Goal: Communication & Community: Share content

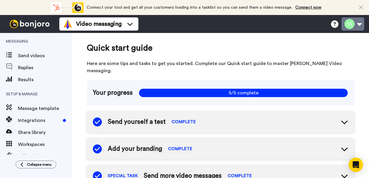
click at [361, 23] on button at bounding box center [353, 23] width 23 height 13
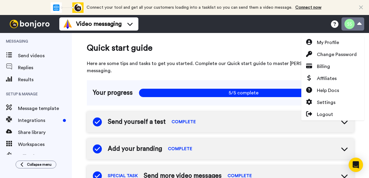
click at [361, 23] on button at bounding box center [353, 23] width 23 height 13
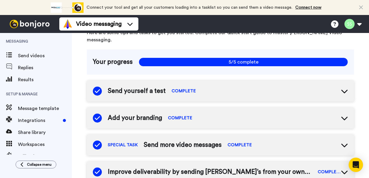
scroll to position [42, 0]
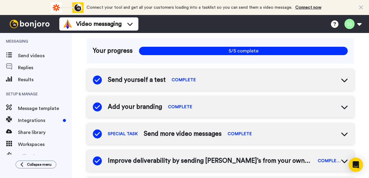
click at [342, 76] on icon at bounding box center [344, 79] width 7 height 7
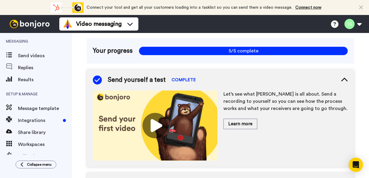
click at [158, 116] on img at bounding box center [155, 125] width 125 height 70
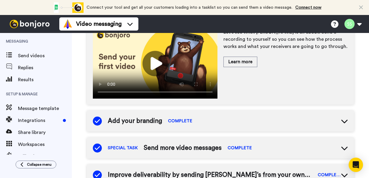
scroll to position [105, 0]
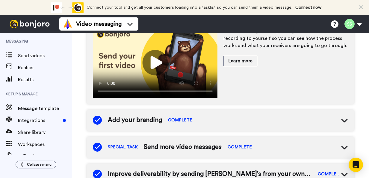
click at [341, 117] on icon at bounding box center [344, 120] width 7 height 7
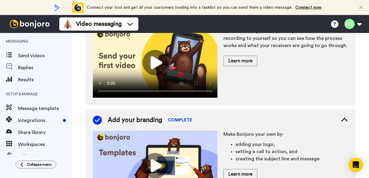
click at [158, 158] on img at bounding box center [155, 166] width 125 height 70
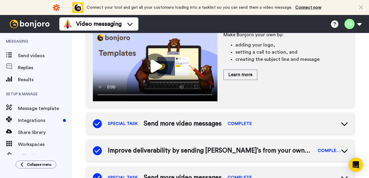
scroll to position [219, 0]
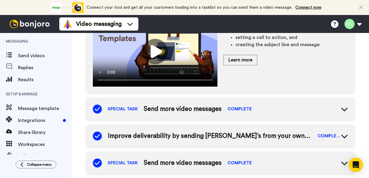
click at [343, 132] on icon at bounding box center [344, 135] width 7 height 7
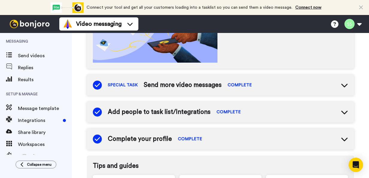
scroll to position [392, 0]
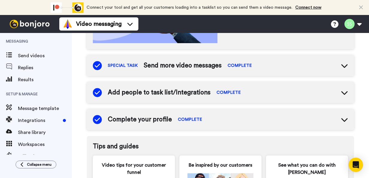
click at [341, 118] on icon at bounding box center [344, 120] width 6 height 4
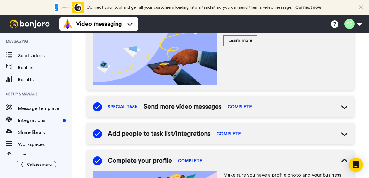
scroll to position [350, 0]
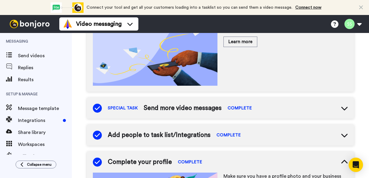
click at [341, 134] on icon at bounding box center [344, 136] width 6 height 4
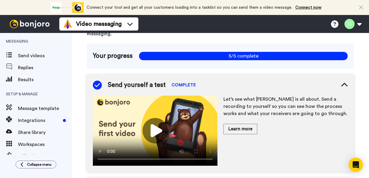
scroll to position [0, 0]
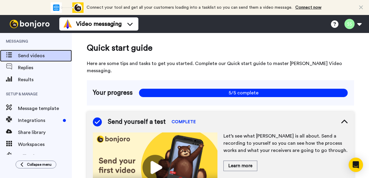
click at [40, 53] on span "Send videos" at bounding box center [45, 55] width 54 height 7
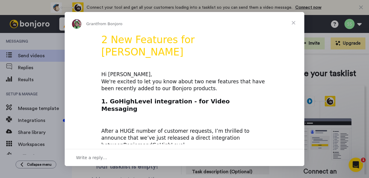
click at [294, 22] on span "Close" at bounding box center [294, 23] width 22 height 22
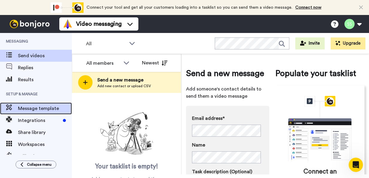
click at [48, 108] on span "Message template" at bounding box center [45, 108] width 54 height 7
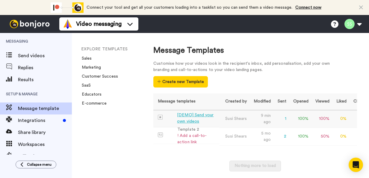
click at [200, 114] on div "[DEMO] Send your own videos" at bounding box center [197, 118] width 40 height 13
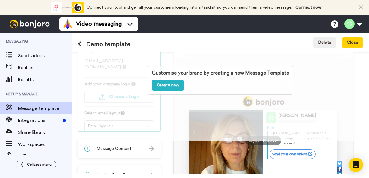
scroll to position [31, 0]
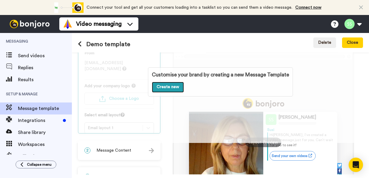
click at [168, 87] on link "Create new" at bounding box center [168, 87] width 32 height 11
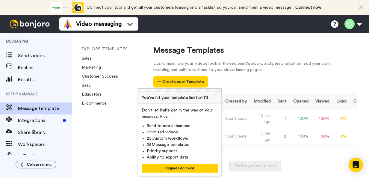
click at [121, 119] on div "EXPLORE TEMPLATES Sales Marketing Customer Success SaaS Educators E-commerce" at bounding box center [107, 105] width 70 height 145
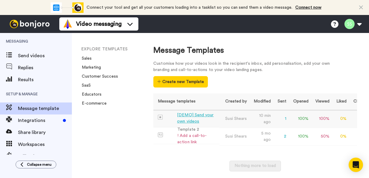
click at [200, 115] on div "[DEMO] Send your own videos" at bounding box center [197, 118] width 40 height 13
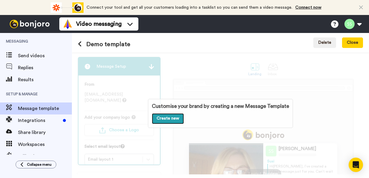
click at [168, 116] on link "Create new" at bounding box center [168, 118] width 32 height 11
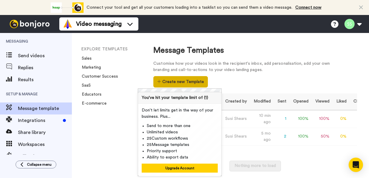
click at [188, 81] on button "Create new Template" at bounding box center [180, 81] width 54 height 11
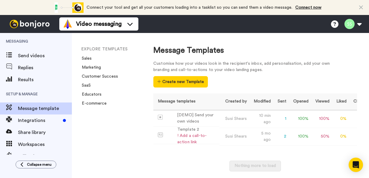
scroll to position [10, 0]
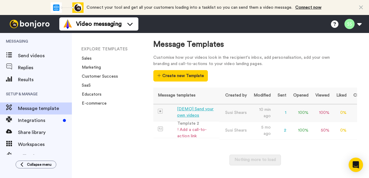
click at [199, 106] on div "[DEMO] Send your own videos" at bounding box center [197, 112] width 40 height 13
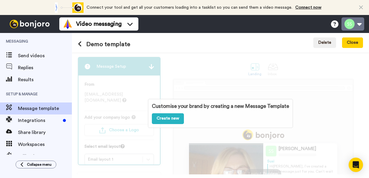
click at [359, 24] on button at bounding box center [353, 23] width 23 height 13
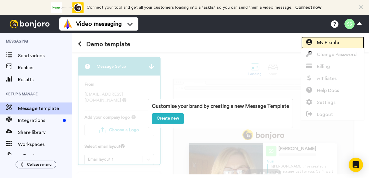
click at [334, 42] on span "My Profile" at bounding box center [328, 42] width 22 height 7
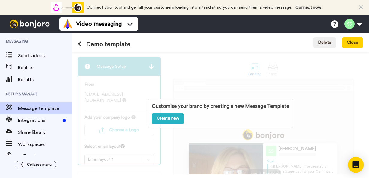
click at [360, 163] on div "Open Intercom Messenger" at bounding box center [356, 165] width 16 height 16
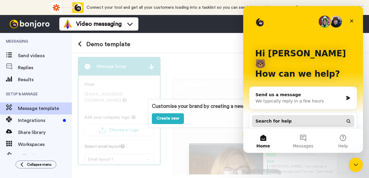
click at [290, 115] on button "Search for help" at bounding box center [303, 121] width 102 height 12
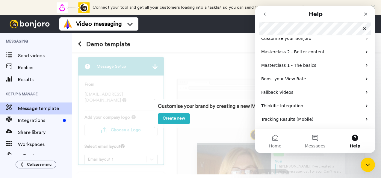
scroll to position [60, 0]
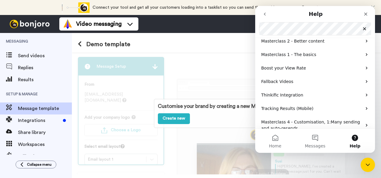
drag, startPoint x: 373, startPoint y: 54, endPoint x: 632, endPoint y: 142, distance: 274.3
click at [314, 138] on button "Messages" at bounding box center [315, 141] width 40 height 24
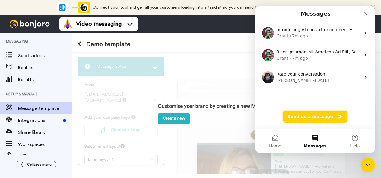
click at [318, 117] on button "Send us a message" at bounding box center [315, 117] width 65 height 12
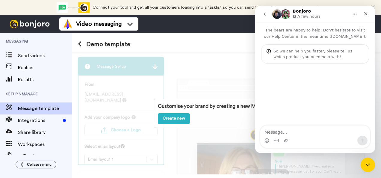
click at [280, 132] on textarea "Message…" at bounding box center [315, 131] width 110 height 10
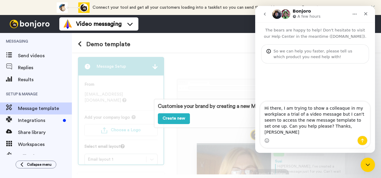
type textarea "Hi there, I am trying to show a colleaque in my workplace a trial of a video me…"
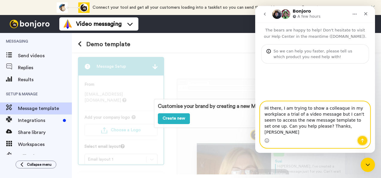
click at [363, 140] on icon "Send a message…" at bounding box center [362, 141] width 3 height 4
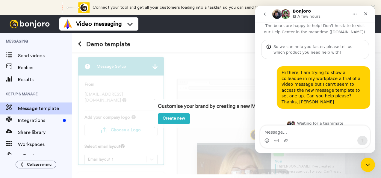
scroll to position [0, 0]
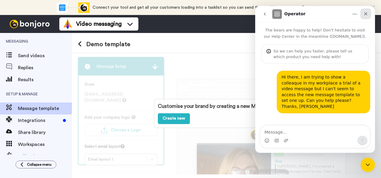
click at [367, 12] on icon "Close" at bounding box center [365, 13] width 5 height 5
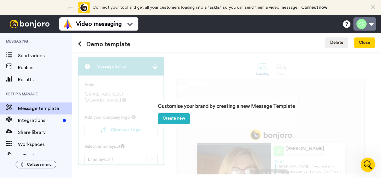
click at [369, 24] on button at bounding box center [365, 23] width 23 height 13
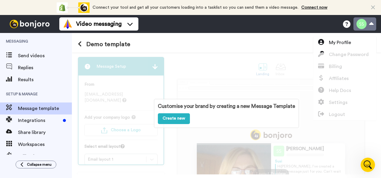
click at [369, 24] on button at bounding box center [365, 23] width 23 height 13
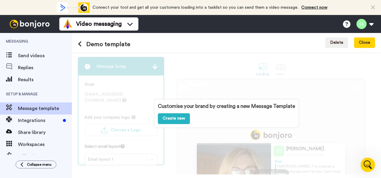
scroll to position [109, 0]
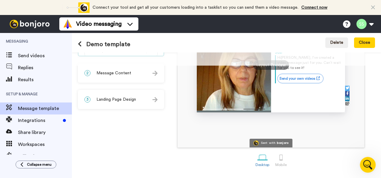
click at [368, 162] on icon "Open Intercom Messenger" at bounding box center [367, 164] width 10 height 10
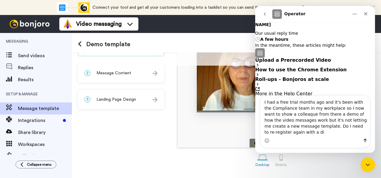
scroll to position [133, 0]
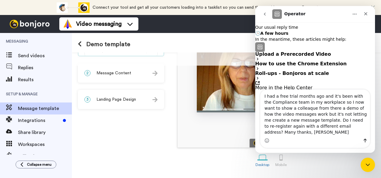
type textarea "I had a free trial months ago and it's been with the Compliance team in my work…"
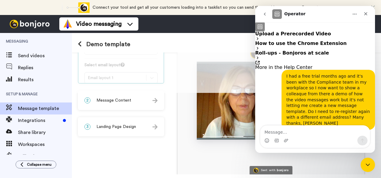
scroll to position [98, 0]
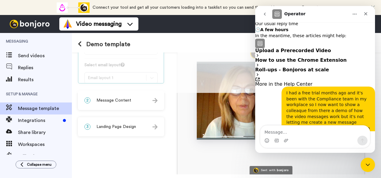
click at [258, 57] on icon "Operator says…" at bounding box center [257, 55] width 1 height 3
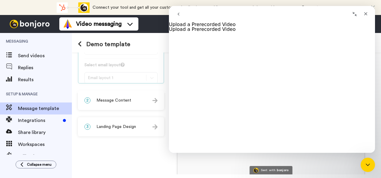
scroll to position [0, 0]
click at [365, 14] on icon "Close" at bounding box center [365, 13] width 3 height 3
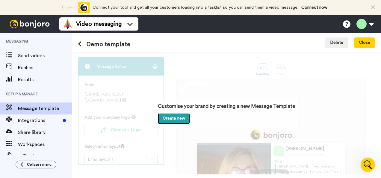
click at [174, 119] on link "Create new" at bounding box center [174, 118] width 32 height 11
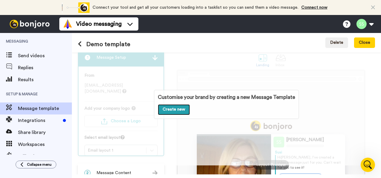
scroll to position [8, 0]
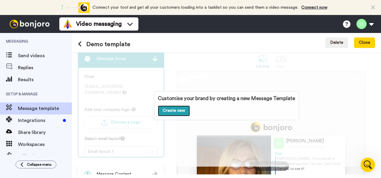
click at [170, 110] on link "Create new" at bounding box center [174, 110] width 32 height 11
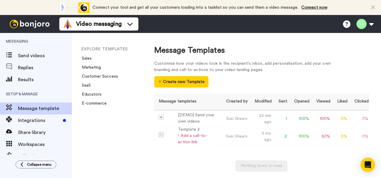
scroll to position [10, 0]
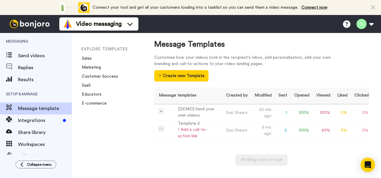
click at [144, 61] on div "Message Templates Customise how your videos look in the recipient's inbox, add …" at bounding box center [261, 103] width 239 height 141
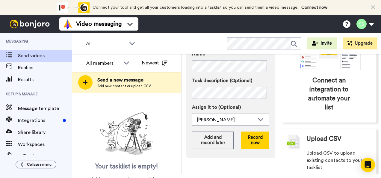
scroll to position [91, 0]
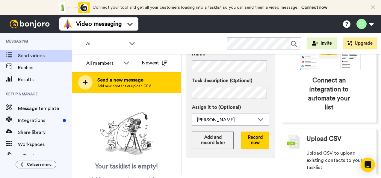
click at [126, 81] on span "Send a new message" at bounding box center [124, 79] width 54 height 7
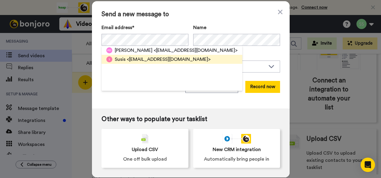
click at [143, 59] on span "<susis@compassionuk.org>" at bounding box center [169, 59] width 84 height 7
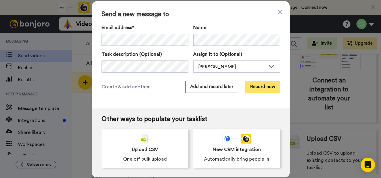
click at [265, 89] on button "Record now" at bounding box center [262, 87] width 35 height 12
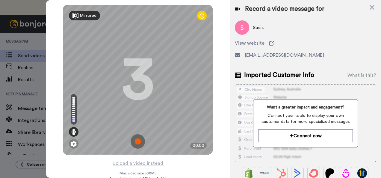
click at [80, 14] on div "Mirrored" at bounding box center [88, 16] width 17 height 6
click at [80, 14] on div "Mirror" at bounding box center [86, 16] width 12 height 6
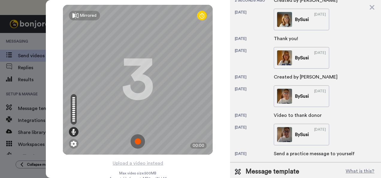
scroll to position [237, 0]
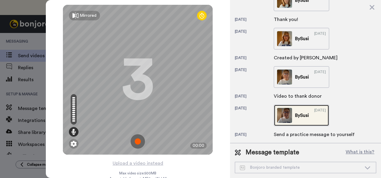
click at [290, 114] on img at bounding box center [284, 115] width 15 height 15
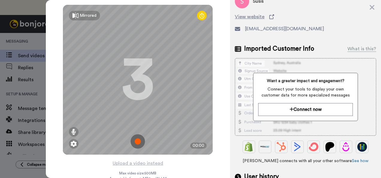
scroll to position [0, 0]
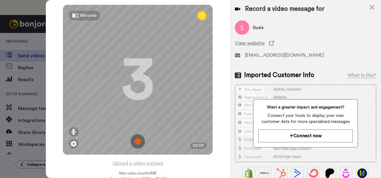
click at [136, 140] on img at bounding box center [138, 141] width 14 height 14
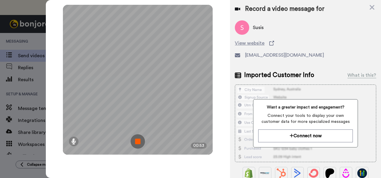
click at [136, 140] on img at bounding box center [138, 141] width 14 height 14
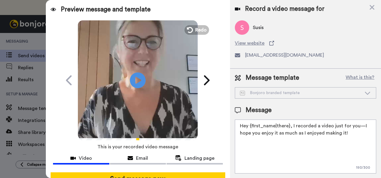
click at [138, 79] on icon "Play/Pause" at bounding box center [138, 80] width 16 height 28
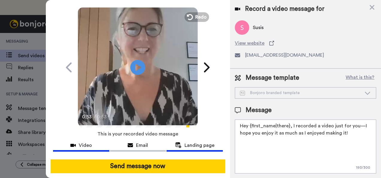
click at [196, 142] on span "Landing page" at bounding box center [200, 145] width 30 height 7
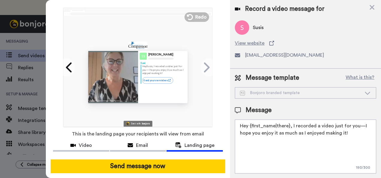
click at [289, 125] on textarea "Hey {first_name|there}, I recorded a video just for you—I hope you enjoy it as …" at bounding box center [305, 147] width 141 height 54
click at [318, 131] on textarea "Hi Pippa, I recorded a video just for you—I hope you enjoy it as much as I enjo…" at bounding box center [305, 147] width 141 height 54
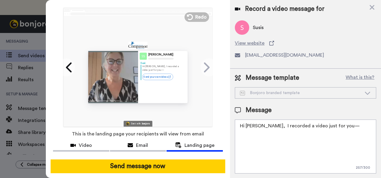
click at [300, 124] on textarea "Hi Pippa, I recorded a video just for you—" at bounding box center [305, 147] width 141 height 54
click at [359, 125] on textarea "Hi Pippa, I recorded a video message just for you—" at bounding box center [305, 147] width 141 height 54
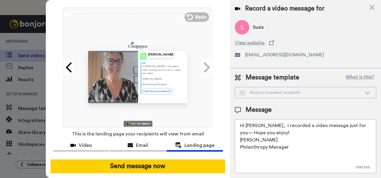
scroll to position [0, 0]
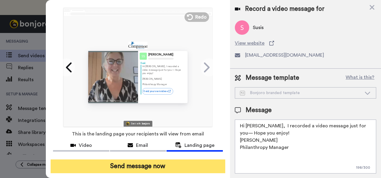
type textarea "Hi Pippa, I recorded a video message just for you— Hope you enjoy! Susi Shears …"
click at [143, 164] on button "Send message now" at bounding box center [138, 166] width 175 height 14
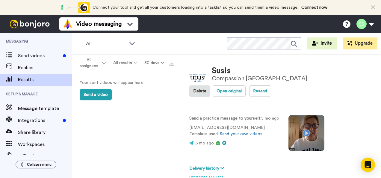
click at [307, 115] on video at bounding box center [306, 133] width 36 height 36
click at [313, 115] on video at bounding box center [306, 133] width 36 height 36
click at [302, 117] on video at bounding box center [306, 133] width 36 height 36
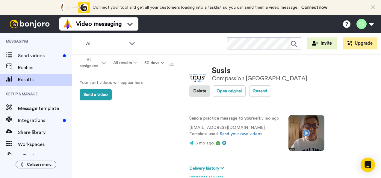
click at [302, 117] on video at bounding box center [306, 133] width 36 height 36
click at [317, 115] on video at bounding box center [306, 133] width 36 height 36
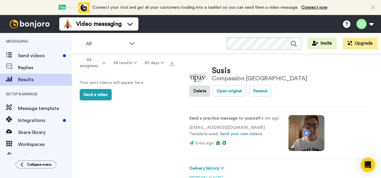
click at [317, 115] on video at bounding box center [306, 133] width 36 height 36
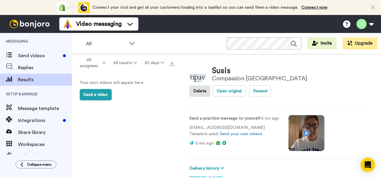
click at [317, 115] on video at bounding box center [306, 133] width 36 height 36
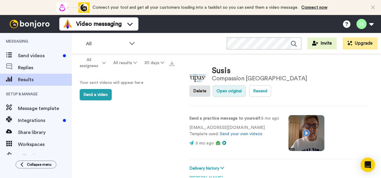
click at [246, 85] on button "Open original" at bounding box center [229, 90] width 33 height 11
type textarea "x"
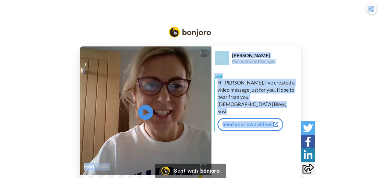
drag, startPoint x: 380, startPoint y: 41, endPoint x: 381, endPoint y: 73, distance: 32.1
click at [381, 73] on html "[PERSON_NAME] sent you a message via [PERSON_NAME] CC Play/Pause 0:00 / 0:53 [P…" at bounding box center [190, 89] width 381 height 178
drag, startPoint x: 381, startPoint y: 73, endPoint x: 325, endPoint y: 85, distance: 57.2
click at [325, 85] on div "CC Play/Pause 0:00 / 0:53 [PERSON_NAME] Philanthropy Manager Susi Hi [PERSON_NA…" at bounding box center [190, 112] width 381 height 132
click at [333, 98] on div "CC Play/Pause 0:00 / 0:53 [PERSON_NAME] Philanthropy Manager Susi Hi [PERSON_NA…" at bounding box center [190, 112] width 381 height 132
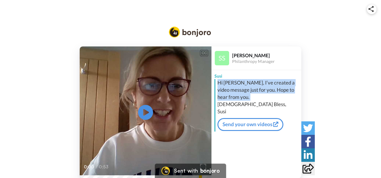
click at [333, 98] on div "CC Play/Pause 0:00 / 0:53 [PERSON_NAME] Philanthropy Manager Susi Hi [PERSON_NA…" at bounding box center [190, 112] width 381 height 132
drag, startPoint x: 303, startPoint y: 73, endPoint x: 307, endPoint y: 107, distance: 34.1
click at [307, 107] on div "CC Play/Pause 0:00 / 0:53 [PERSON_NAME] Philanthropy Manager Susi Hi [PERSON_NA…" at bounding box center [190, 112] width 381 height 132
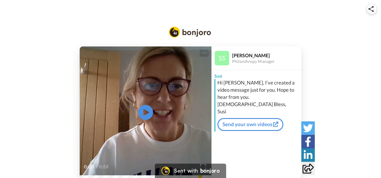
drag, startPoint x: 307, startPoint y: 107, endPoint x: 332, endPoint y: 115, distance: 25.8
click at [332, 115] on div "CC Play/Pause 0:00 / 0:53 [PERSON_NAME] Philanthropy Manager Susi Hi [PERSON_NA…" at bounding box center [190, 112] width 381 height 132
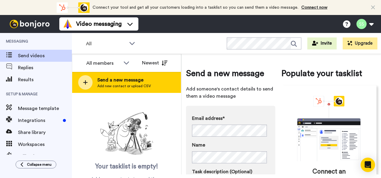
click at [123, 80] on span "Send a new message" at bounding box center [124, 79] width 54 height 7
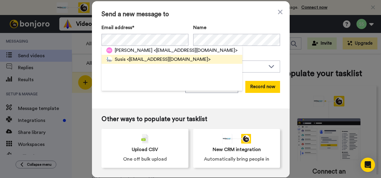
click at [141, 61] on span "<susis@compassionuk.org>" at bounding box center [169, 59] width 84 height 7
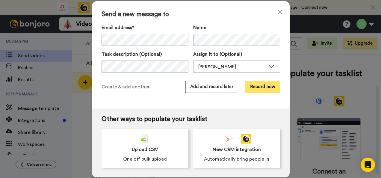
click at [262, 87] on button "Record now" at bounding box center [262, 87] width 35 height 12
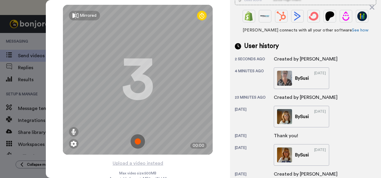
scroll to position [213, 0]
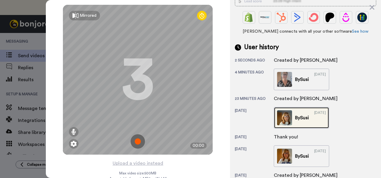
click at [288, 122] on img at bounding box center [284, 117] width 15 height 15
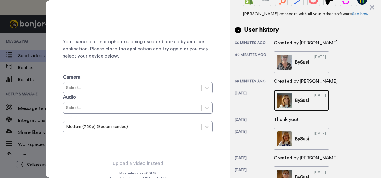
scroll to position [232, 0]
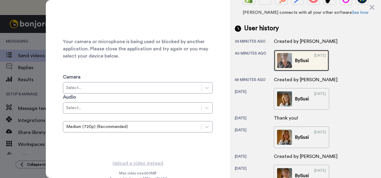
click at [307, 63] on div "By Susi" at bounding box center [302, 60] width 14 height 7
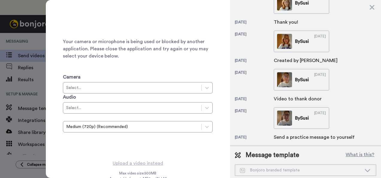
scroll to position [333, 0]
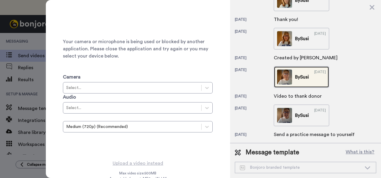
click at [306, 75] on div "By Susi" at bounding box center [302, 76] width 14 height 7
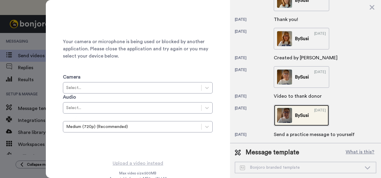
click at [304, 115] on div "By Susi" at bounding box center [302, 115] width 14 height 7
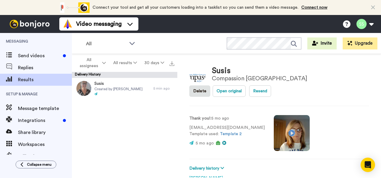
click at [274, 115] on video at bounding box center [292, 133] width 36 height 36
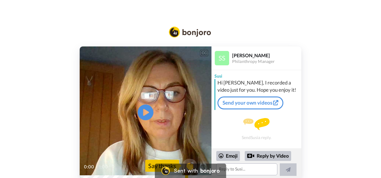
click at [148, 112] on icon "Play/Pause" at bounding box center [146, 112] width 16 height 28
click at [146, 113] on icon "Play/Pause" at bounding box center [146, 112] width 16 height 28
click at [140, 95] on video at bounding box center [146, 112] width 132 height 132
click at [116, 157] on span "gift to Compassion UK last year on 27th February 2024." at bounding box center [146, 159] width 96 height 6
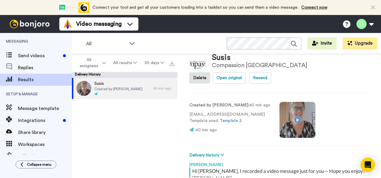
scroll to position [13, 0]
click at [284, 103] on video at bounding box center [298, 120] width 36 height 36
click at [287, 106] on video at bounding box center [298, 120] width 36 height 36
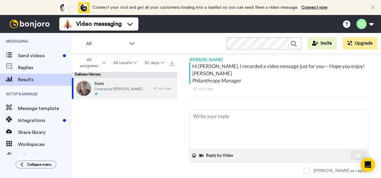
scroll to position [0, 0]
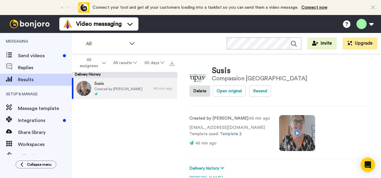
type textarea "x"
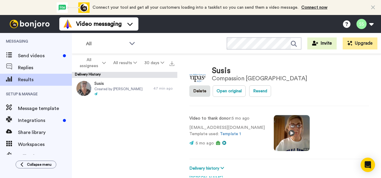
type textarea "x"
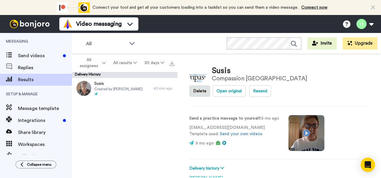
click at [306, 115] on video at bounding box center [306, 133] width 36 height 36
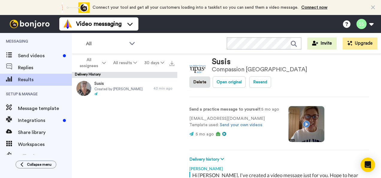
scroll to position [18, 0]
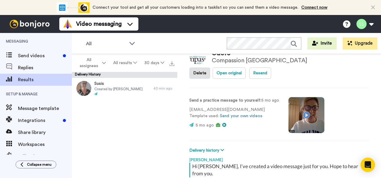
click at [303, 100] on video at bounding box center [306, 115] width 36 height 36
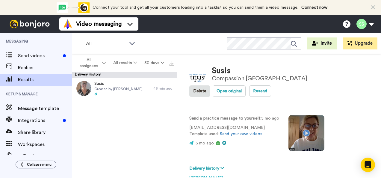
type textarea "x"
